Goal: Task Accomplishment & Management: Use online tool/utility

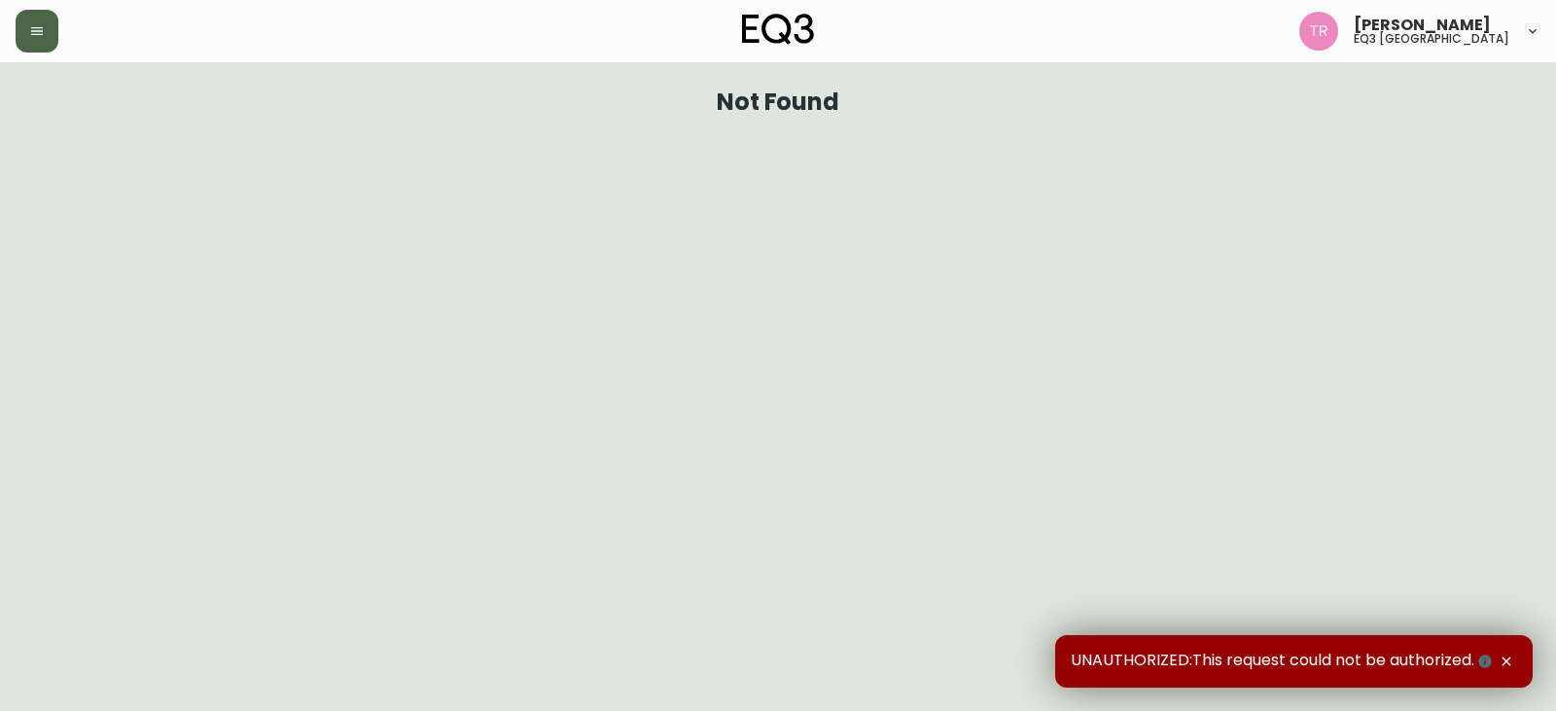
click at [42, 27] on icon "button" at bounding box center [37, 31] width 12 height 8
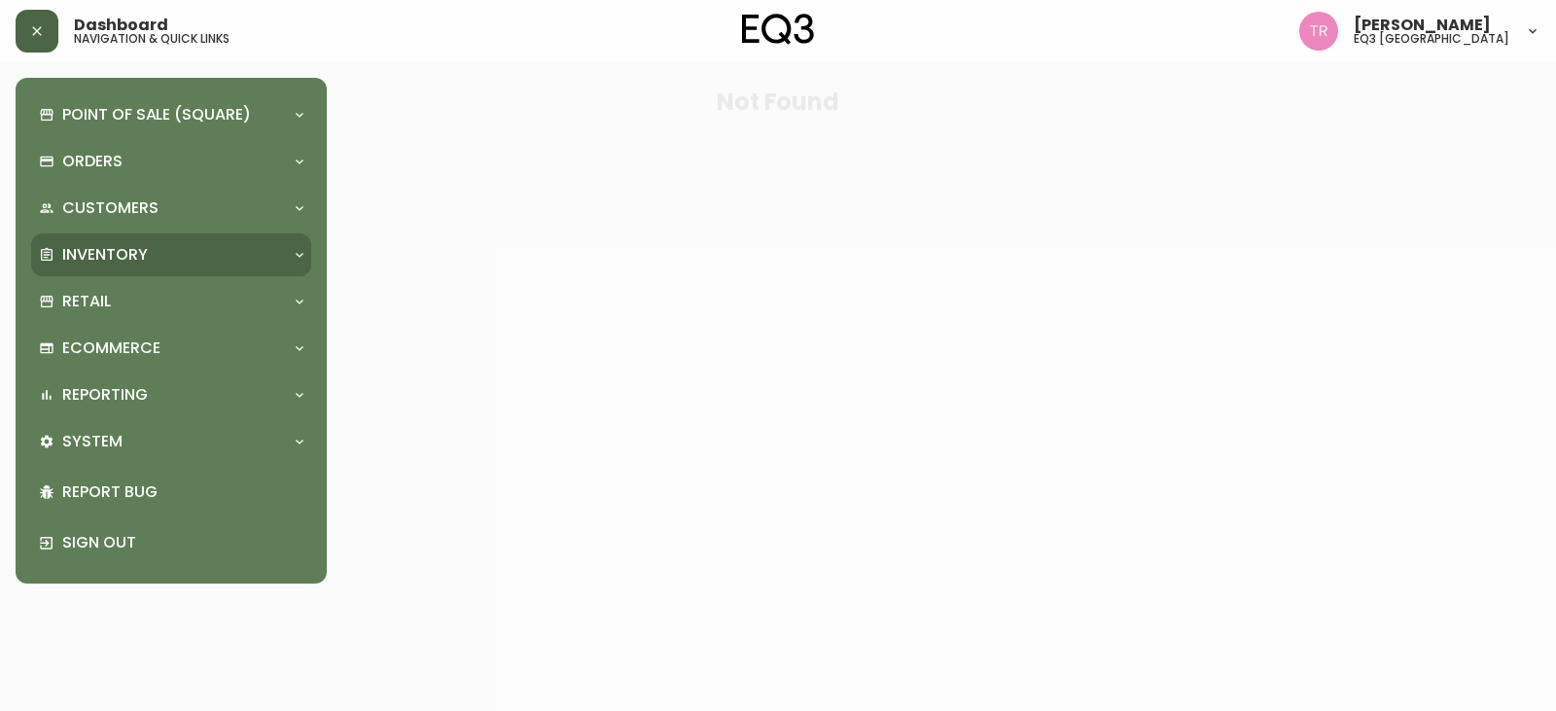
click at [105, 252] on p "Inventory" at bounding box center [105, 254] width 86 height 21
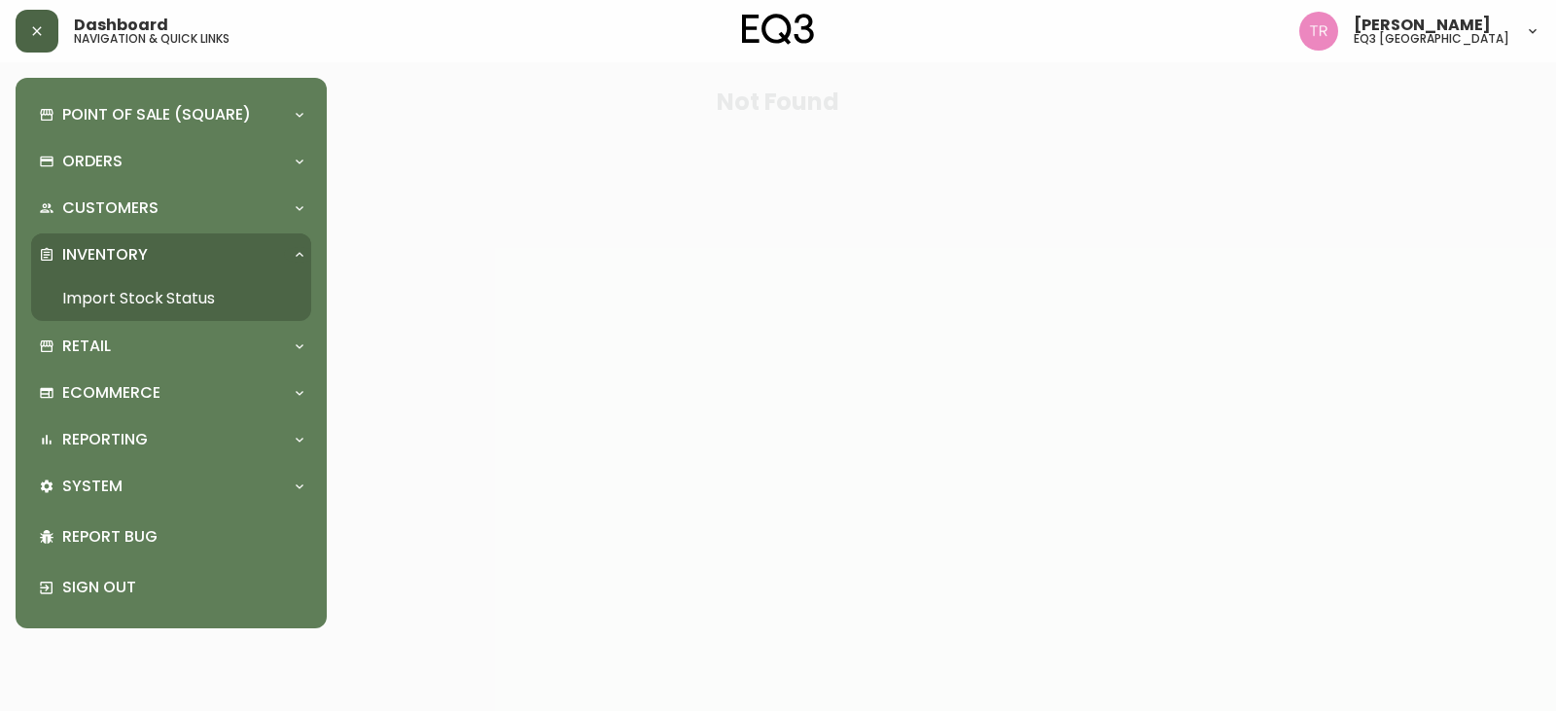
click at [151, 303] on link "Import Stock Status" at bounding box center [171, 298] width 280 height 45
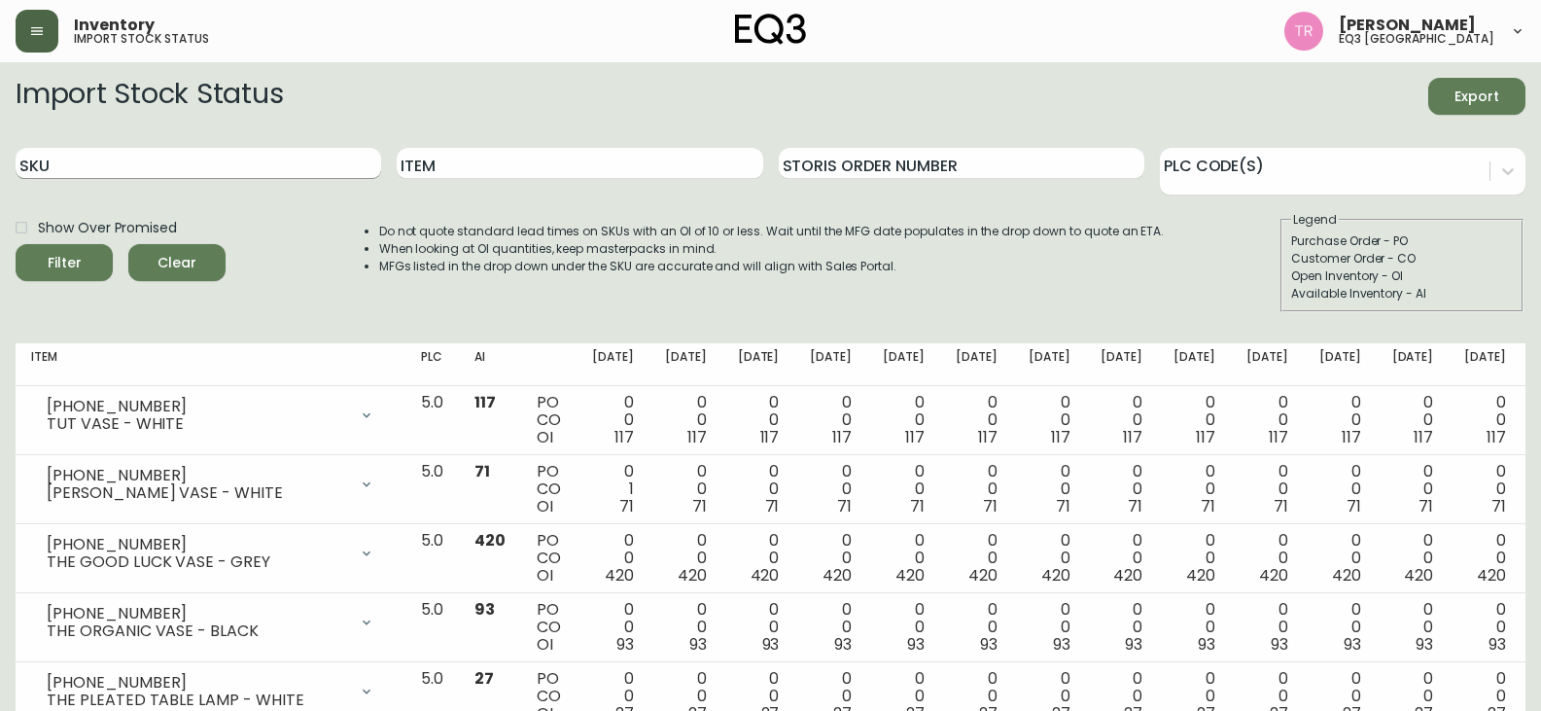
click at [87, 163] on input "SKU" at bounding box center [199, 163] width 366 height 31
paste input "[PHONE_NUMBER]"
type input "[PHONE_NUMBER]"
click at [16, 244] on button "Filter" at bounding box center [64, 262] width 97 height 37
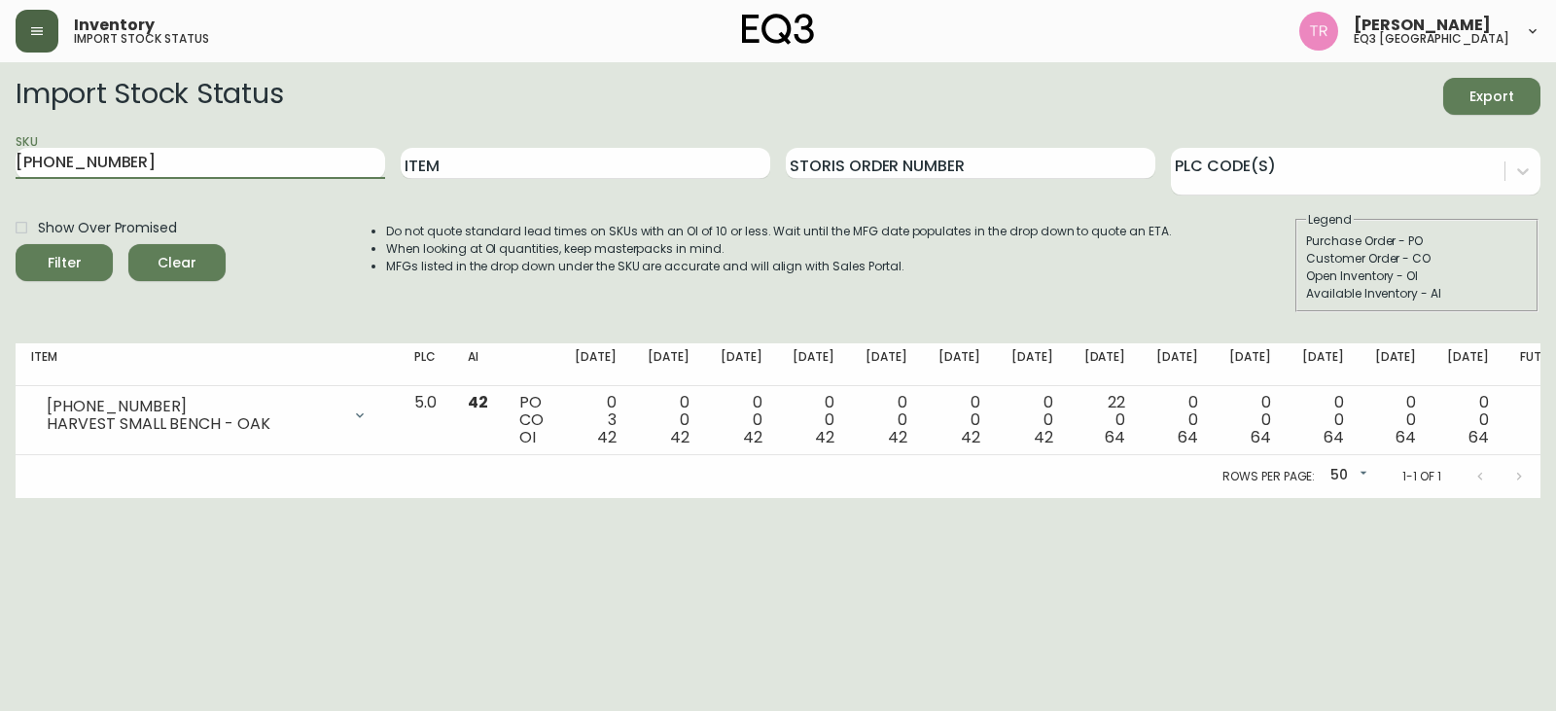
click at [51, 31] on button "button" at bounding box center [37, 31] width 43 height 43
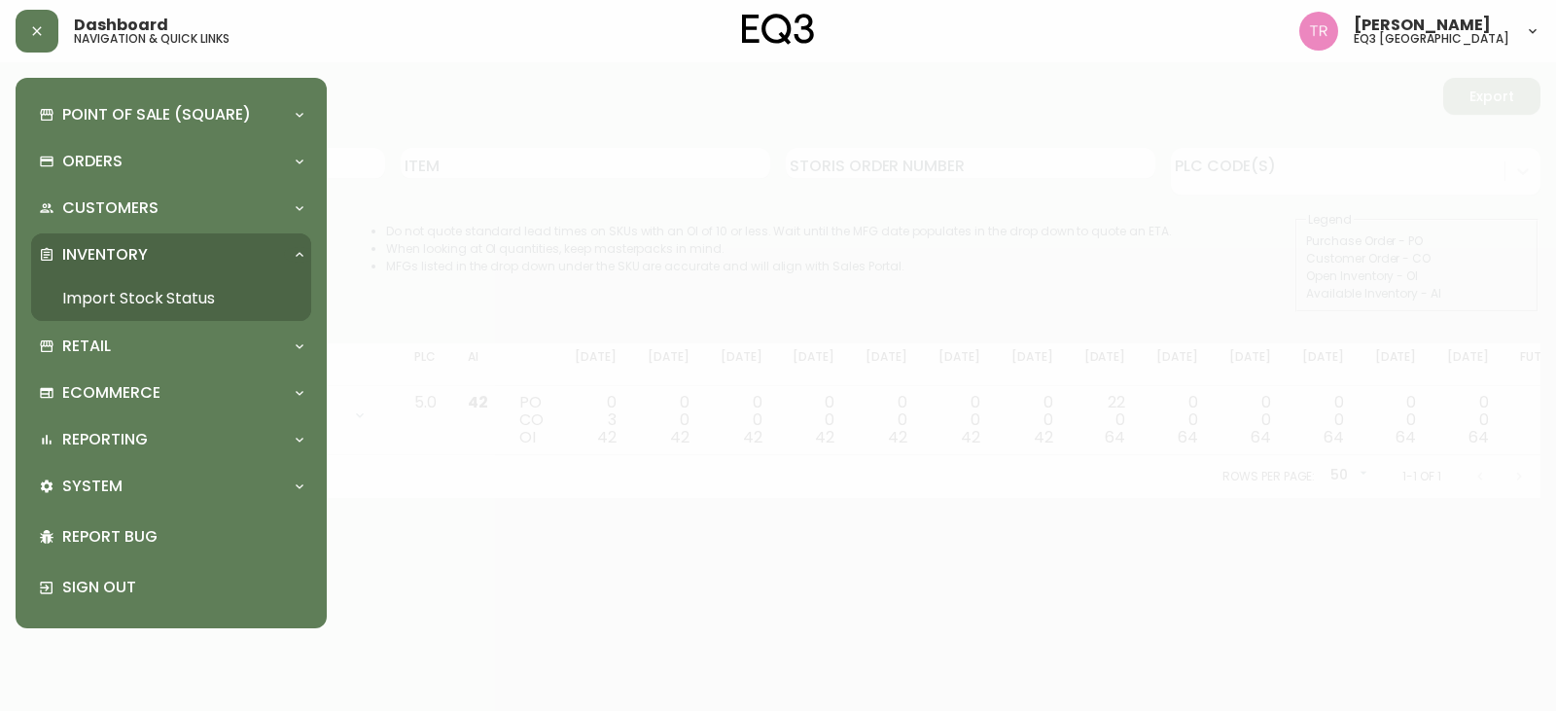
click at [107, 296] on link "Import Stock Status" at bounding box center [171, 298] width 280 height 45
